Goal: Information Seeking & Learning: Learn about a topic

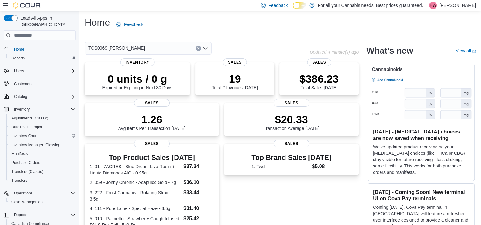
scroll to position [42, 0]
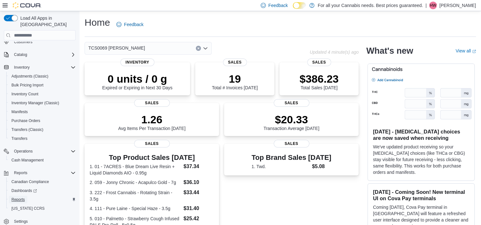
click at [21, 197] on span "Reports" at bounding box center [17, 199] width 13 height 5
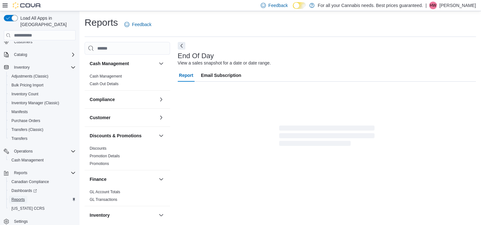
scroll to position [3, 0]
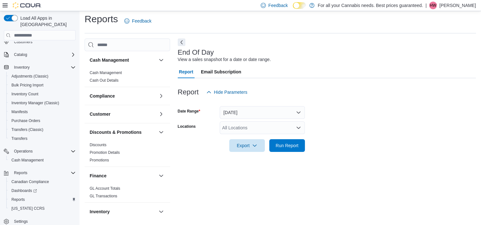
click at [262, 130] on div "All Locations" at bounding box center [261, 127] width 85 height 13
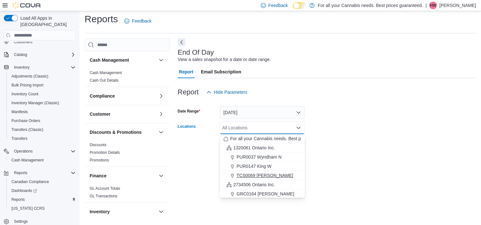
click at [250, 174] on span "TCS0069 [PERSON_NAME]" at bounding box center [264, 175] width 57 height 6
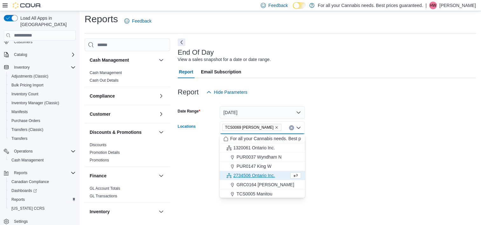
click at [376, 136] on div at bounding box center [327, 136] width 298 height 5
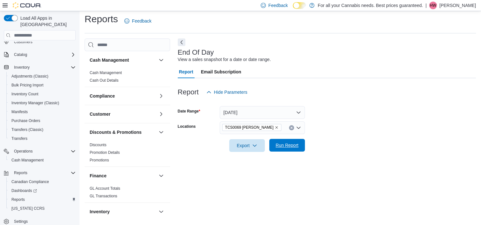
click at [288, 147] on span "Run Report" at bounding box center [286, 145] width 23 height 6
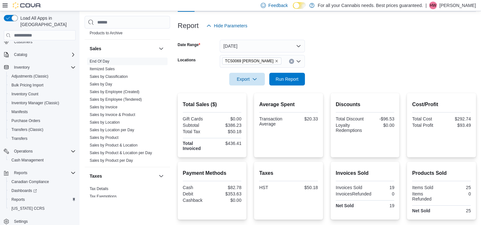
scroll to position [392, 0]
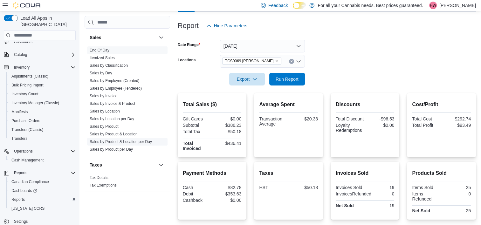
click at [133, 143] on link "Sales by Product & Location per Day" at bounding box center [121, 141] width 62 height 4
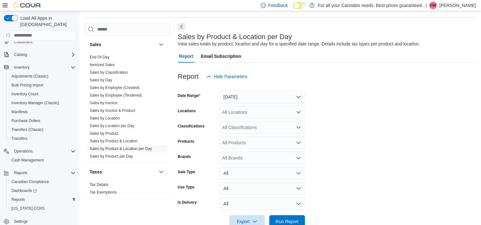
scroll to position [15, 0]
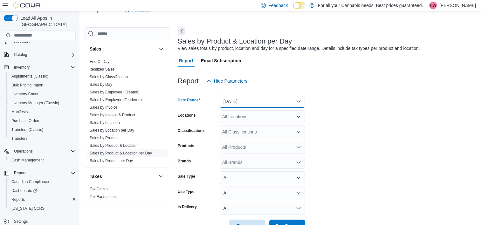
click at [268, 104] on button "[DATE]" at bounding box center [261, 101] width 85 height 13
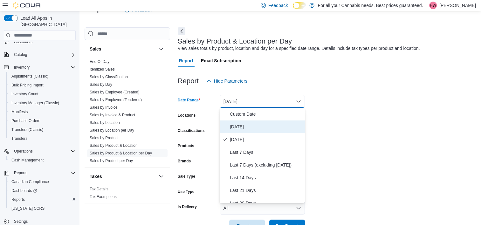
click at [242, 130] on span "[DATE]" at bounding box center [266, 127] width 72 height 8
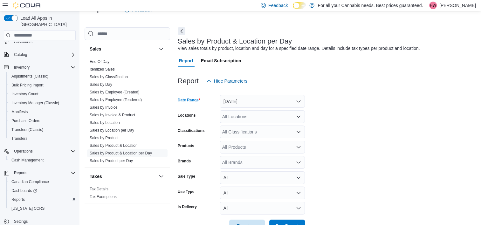
click at [250, 118] on div "All Locations" at bounding box center [261, 116] width 85 height 13
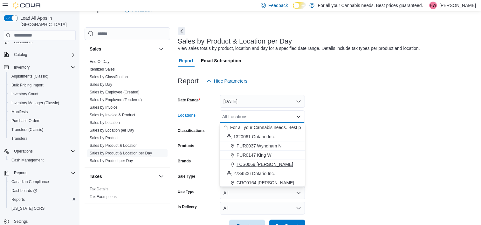
click at [248, 162] on span "TCS0069 [PERSON_NAME]" at bounding box center [264, 164] width 57 height 6
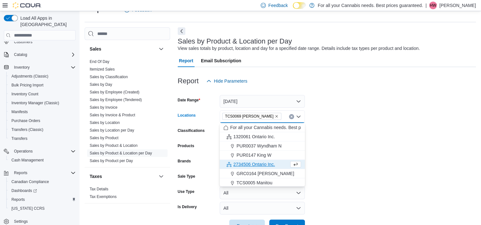
click at [359, 138] on form "Date Range [DATE] Locations TCS0069 [GEOGRAPHIC_DATA] Combo box. Selected. TCS0…" at bounding box center [327, 159] width 298 height 145
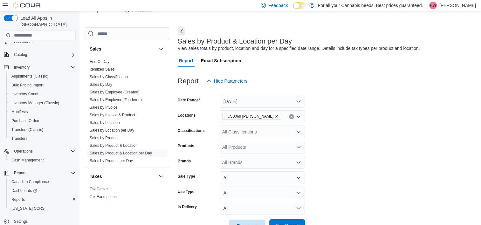
click at [285, 221] on span "Run Report" at bounding box center [287, 225] width 28 height 13
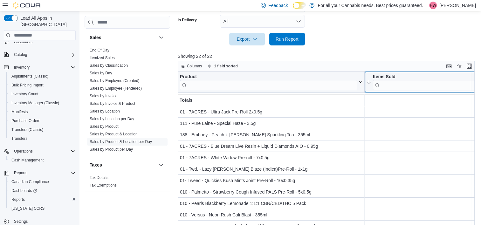
scroll to position [0, 56]
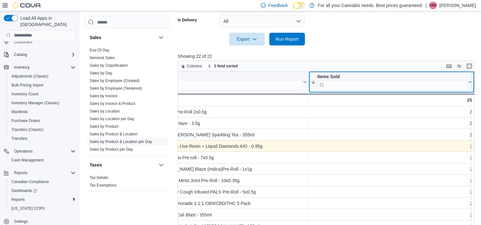
drag, startPoint x: 380, startPoint y: 83, endPoint x: 352, endPoint y: 145, distance: 68.5
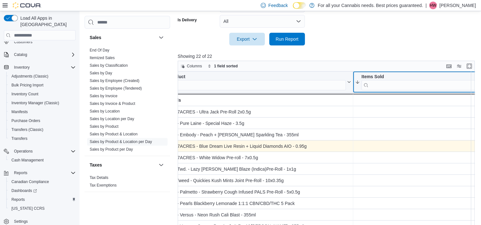
scroll to position [0, 0]
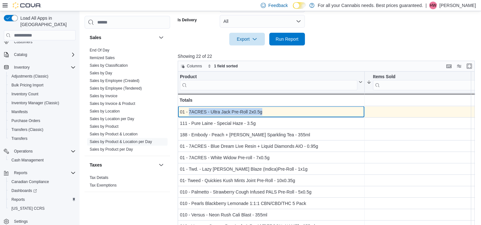
drag, startPoint x: 188, startPoint y: 111, endPoint x: 261, endPoint y: 111, distance: 73.4
click at [261, 111] on div "01 - 7ACRES - Ultra Jack Pre-Roll 2x0.5g" at bounding box center [271, 112] width 182 height 8
copy div "7ACRES - Ultra Jack Pre-Roll 2x0.5g"
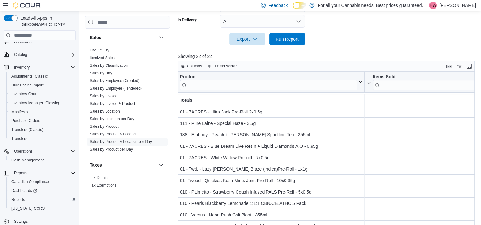
click at [341, 58] on p "Showing 22 of 22" at bounding box center [328, 56] width 300 height 6
